Goal: Task Accomplishment & Management: Complete application form

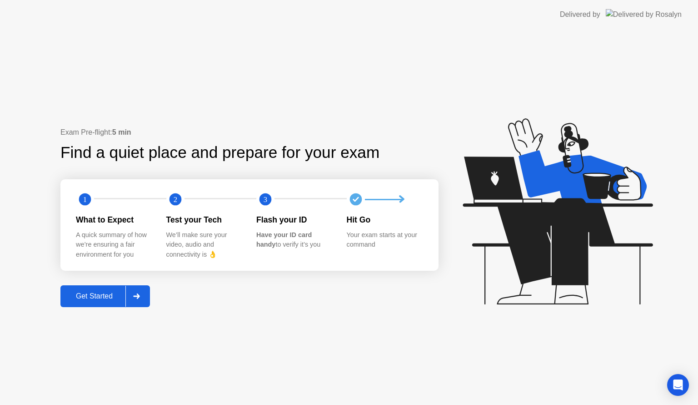
click at [103, 295] on div "Get Started" at bounding box center [94, 296] width 62 height 8
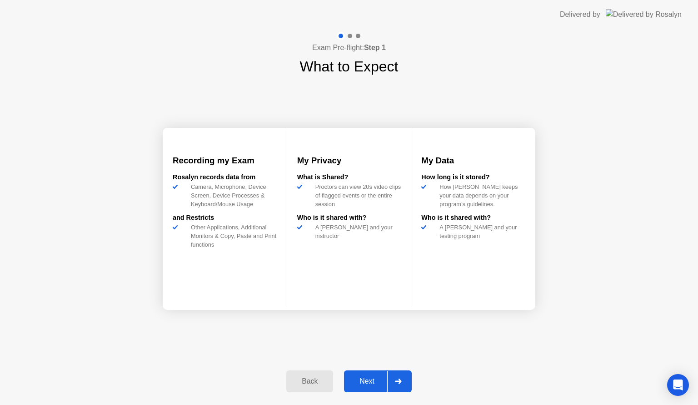
click at [365, 377] on div "Next" at bounding box center [367, 381] width 40 height 8
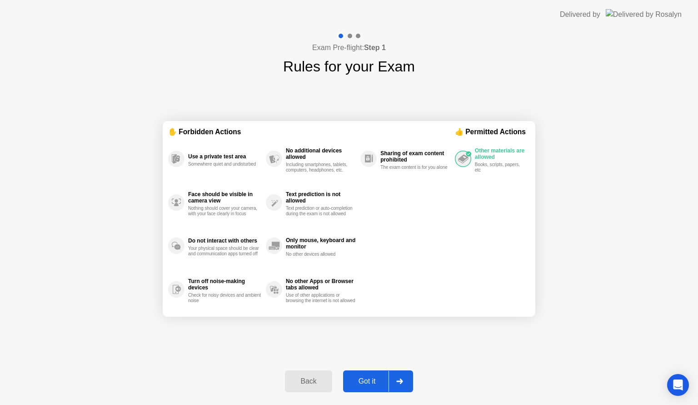
click at [366, 377] on div "Got it" at bounding box center [367, 381] width 43 height 8
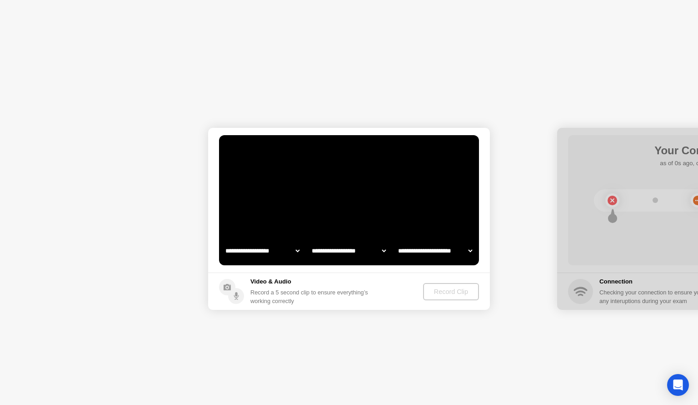
select select "**********"
select select "*******"
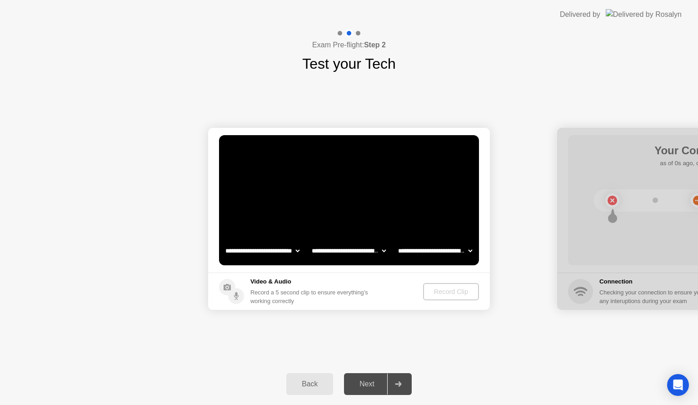
click at [336, 248] on select "**********" at bounding box center [349, 250] width 78 height 18
click at [310, 241] on select "**********" at bounding box center [349, 250] width 78 height 18
click at [400, 247] on select "**********" at bounding box center [435, 250] width 78 height 18
click at [396, 241] on select "**********" at bounding box center [435, 250] width 78 height 18
click at [441, 291] on div "Record Clip" at bounding box center [451, 291] width 49 height 7
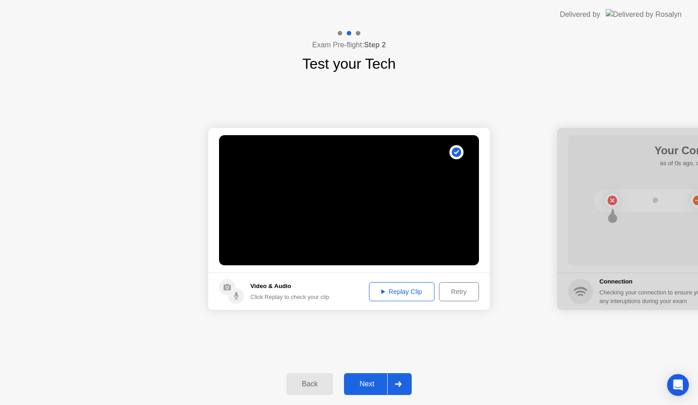
click at [379, 291] on div "Replay Clip" at bounding box center [401, 291] width 59 height 7
click at [363, 384] on div "Next" at bounding box center [367, 384] width 40 height 8
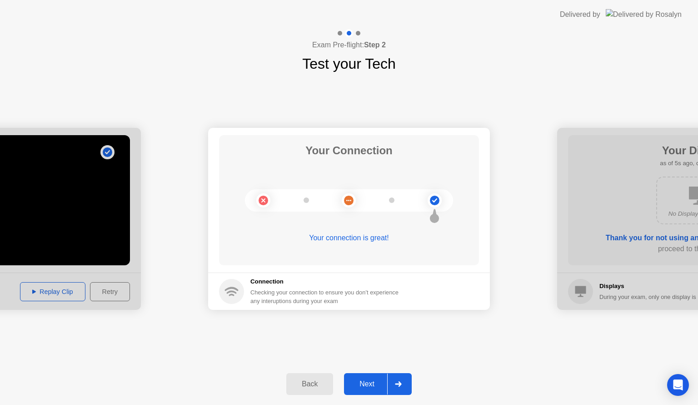
click at [362, 381] on div "Next" at bounding box center [367, 384] width 40 height 8
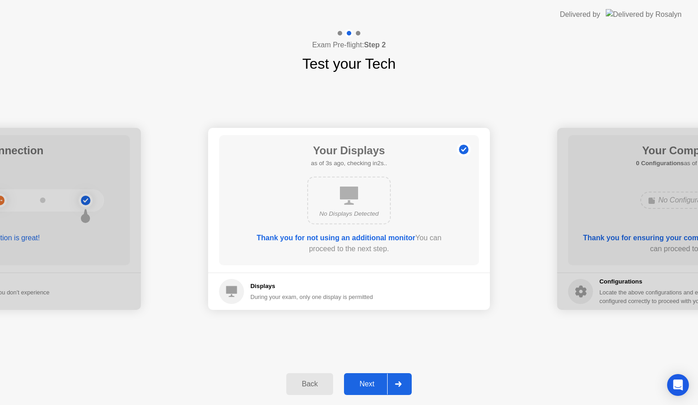
click at [362, 381] on div "Next" at bounding box center [367, 384] width 40 height 8
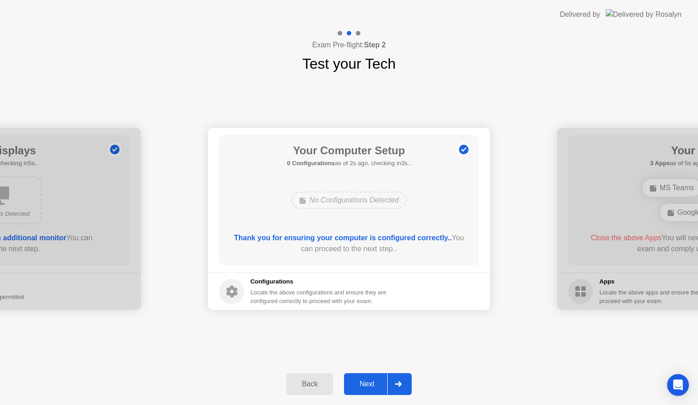
click at [362, 381] on div "Next" at bounding box center [367, 384] width 40 height 8
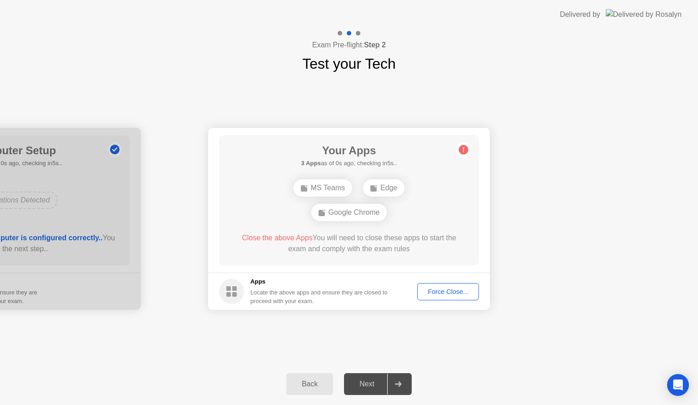
click at [330, 188] on div "MS Teams" at bounding box center [323, 187] width 59 height 17
click at [377, 189] on rect at bounding box center [374, 188] width 6 height 6
click at [368, 211] on div "Google Chrome" at bounding box center [349, 212] width 76 height 17
click at [430, 295] on div "Force Close..." at bounding box center [448, 291] width 55 height 7
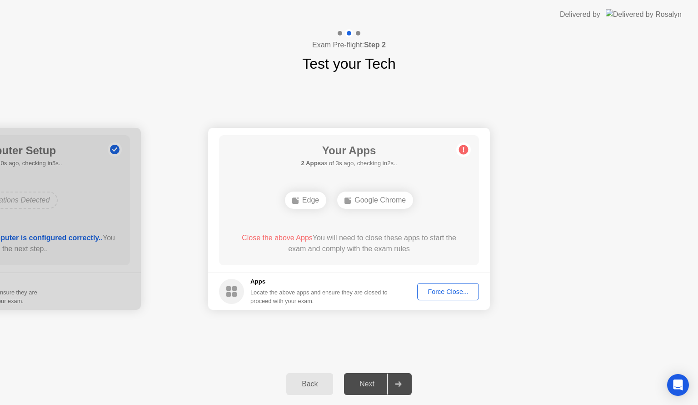
click at [380, 202] on div "Google Chrome" at bounding box center [375, 199] width 76 height 17
click at [462, 294] on div "Force Close..." at bounding box center [448, 291] width 55 height 7
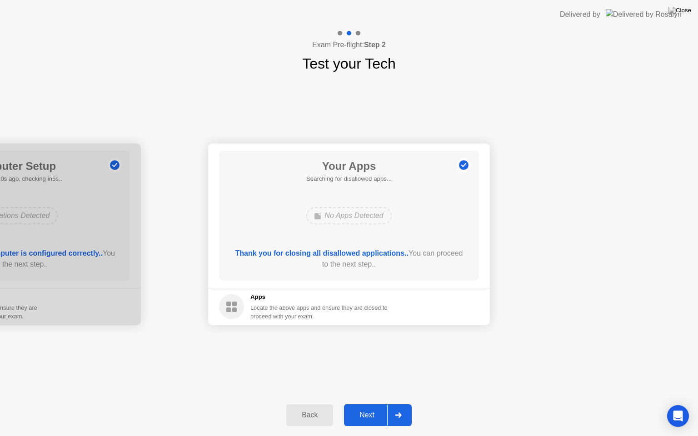
click at [373, 404] on div "Next" at bounding box center [367, 415] width 40 height 8
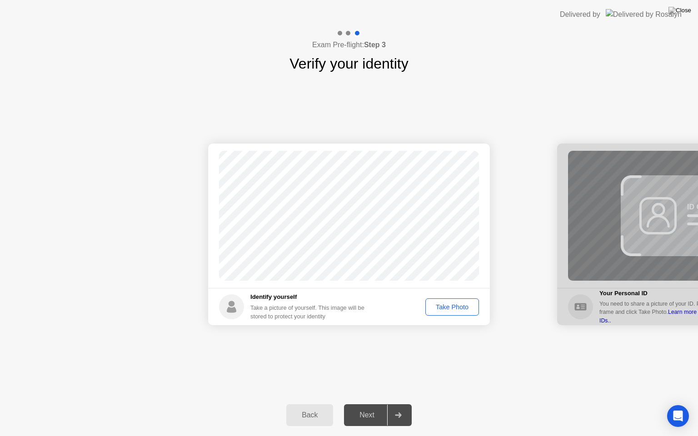
click at [446, 305] on div "Take Photo" at bounding box center [452, 307] width 47 height 7
click at [368, 404] on div "Next" at bounding box center [367, 415] width 40 height 8
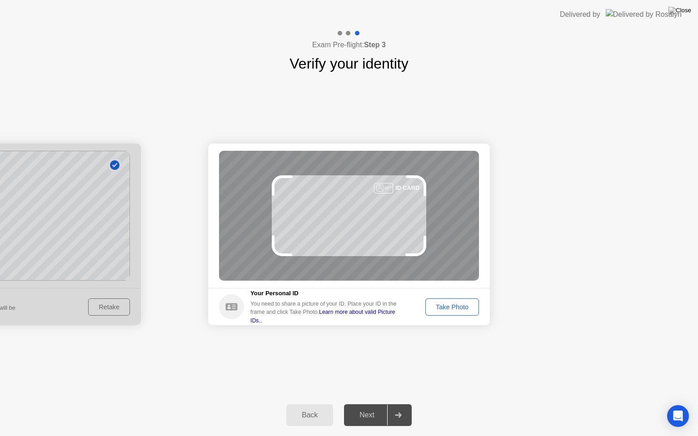
click at [461, 305] on div "Take Photo" at bounding box center [452, 307] width 47 height 7
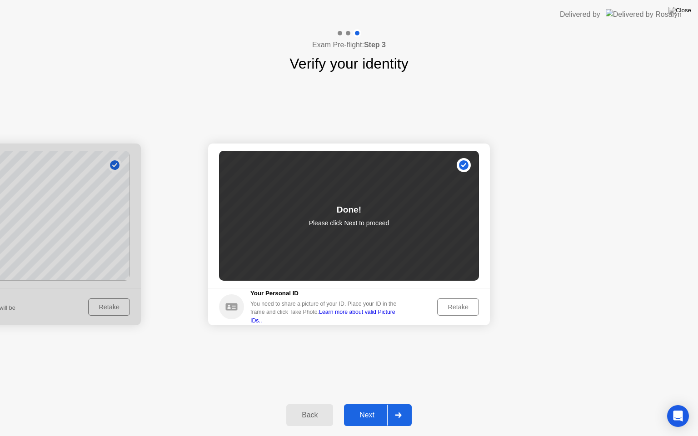
click at [366, 404] on div "Next" at bounding box center [367, 415] width 40 height 8
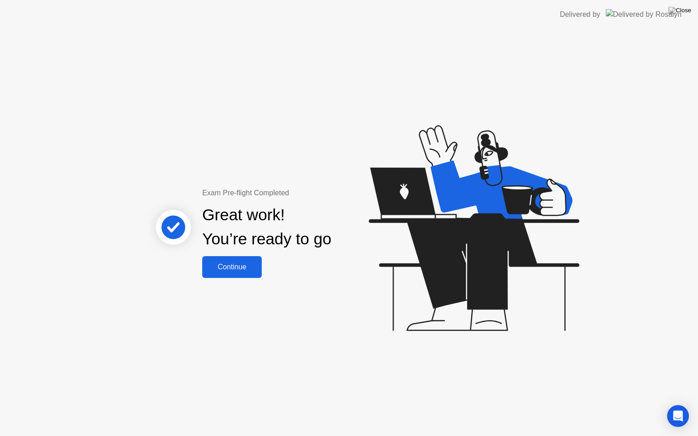
click at [235, 266] on div "Continue" at bounding box center [232, 267] width 54 height 8
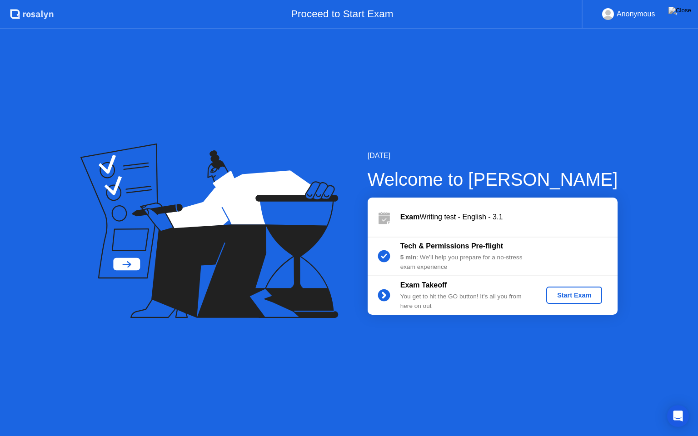
click at [583, 296] on div "Start Exam" at bounding box center [574, 295] width 49 height 7
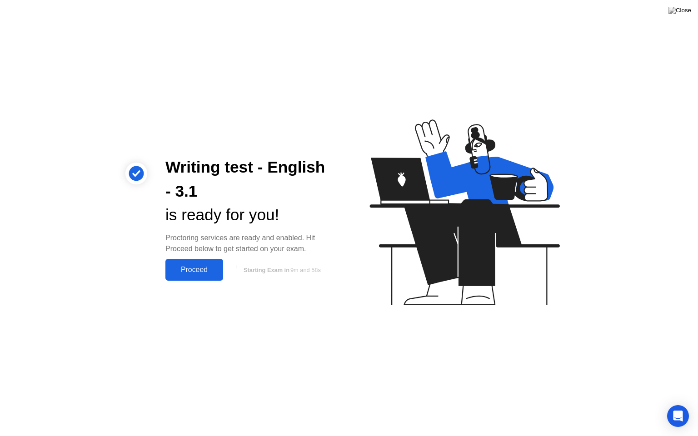
click at [203, 267] on div "Proceed" at bounding box center [194, 270] width 52 height 8
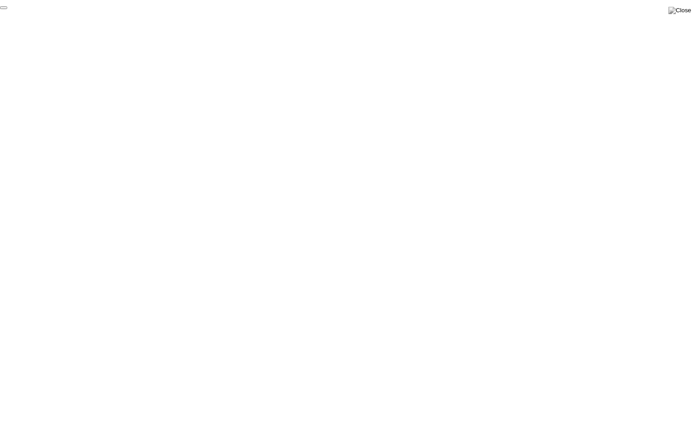
click div "End Proctoring Session"
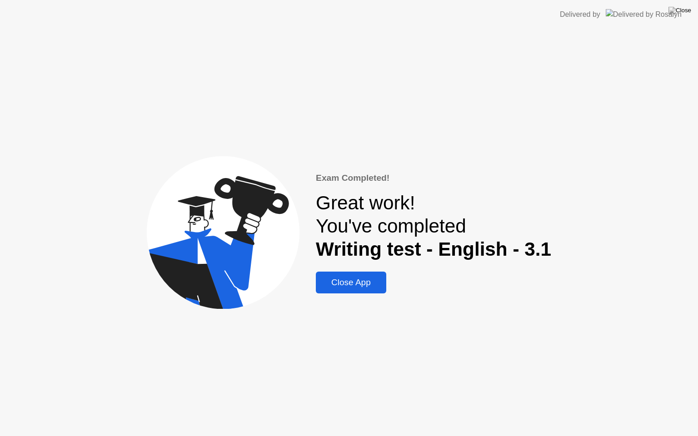
click at [359, 279] on div "Close App" at bounding box center [351, 283] width 65 height 10
